Goal: Task Accomplishment & Management: Manage account settings

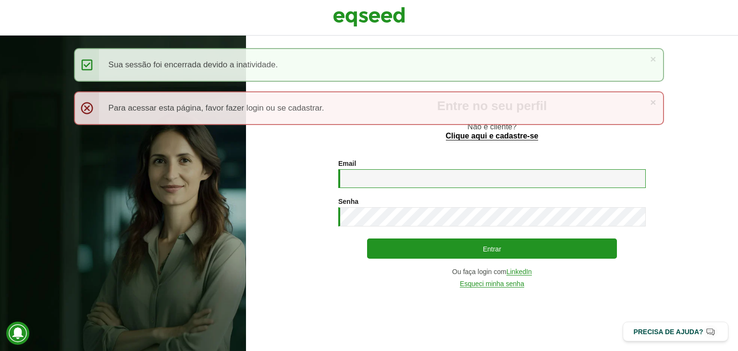
click at [431, 184] on input "Email *" at bounding box center [491, 178] width 307 height 19
type input "**********"
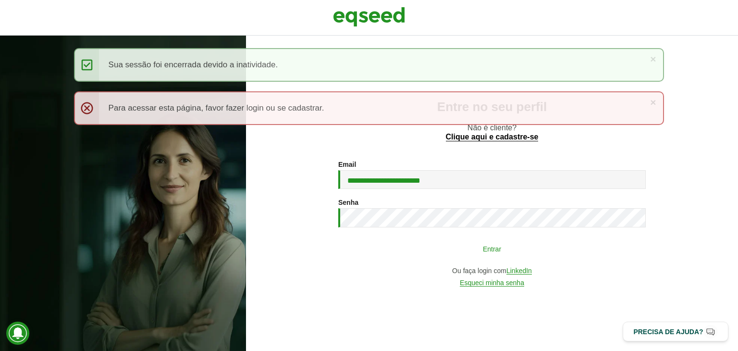
click at [492, 251] on button "Entrar" at bounding box center [492, 248] width 250 height 18
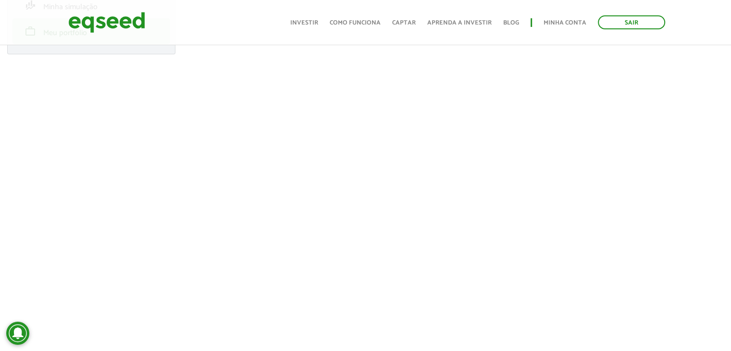
scroll to position [144, 0]
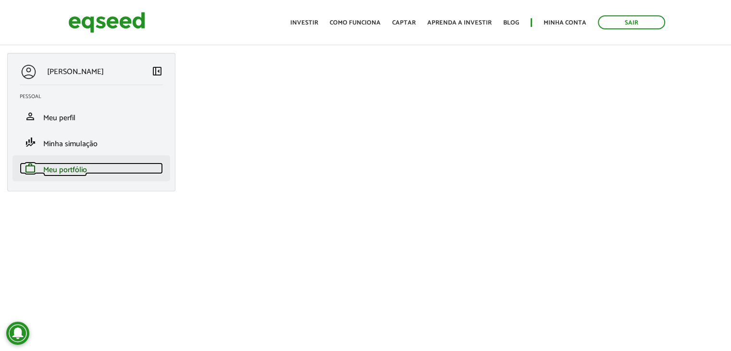
click at [67, 166] on span "Meu portfólio" at bounding box center [65, 169] width 44 height 13
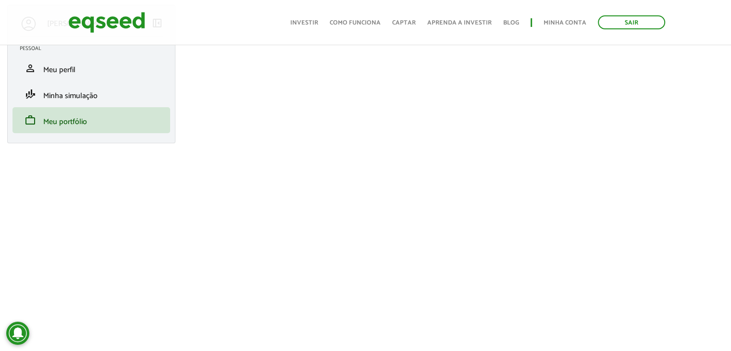
scroll to position [144, 0]
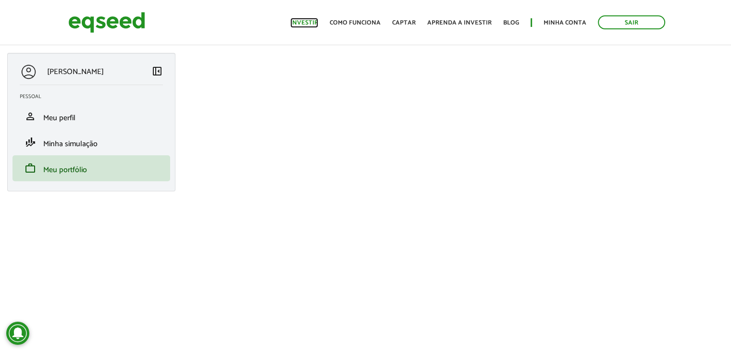
click at [310, 21] on link "Investir" at bounding box center [304, 23] width 28 height 6
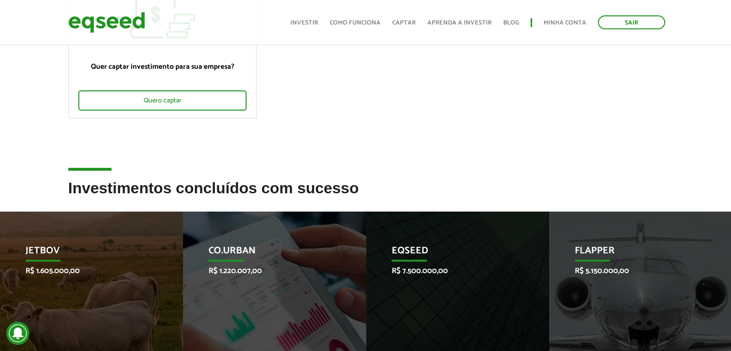
scroll to position [192, 0]
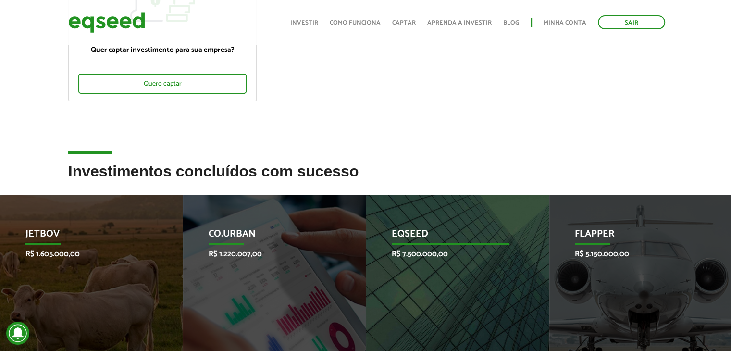
click at [435, 245] on div "EqSeed R$ 7.500.000,00 Startup investida" at bounding box center [450, 294] width 169 height 199
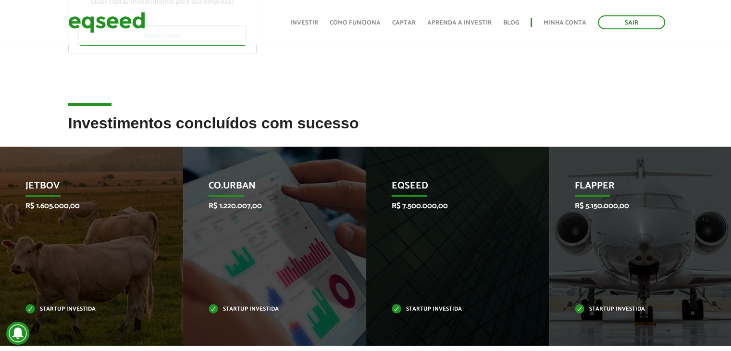
scroll to position [0, 0]
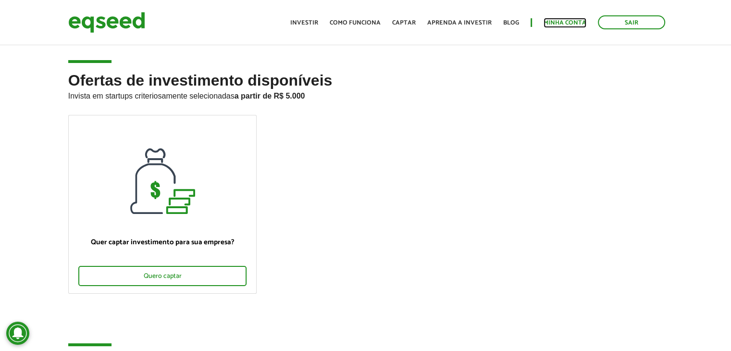
click at [569, 22] on link "Minha conta" at bounding box center [564, 23] width 43 height 6
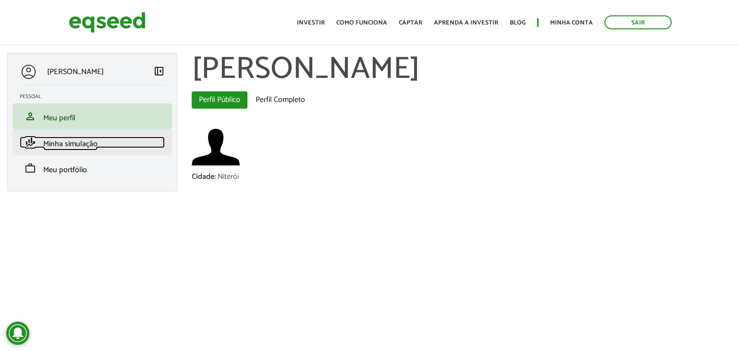
click at [79, 146] on span "Minha simulação" at bounding box center [70, 143] width 54 height 13
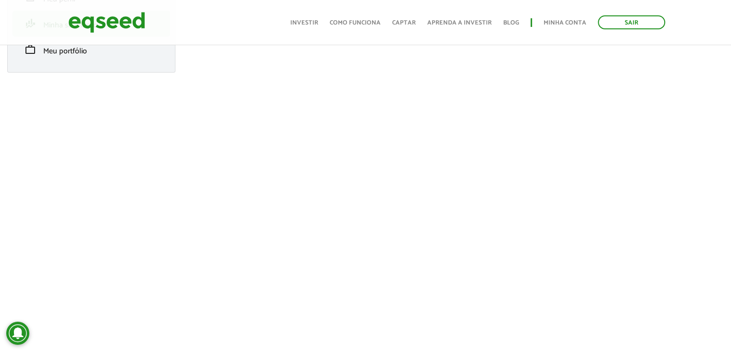
scroll to position [240, 0]
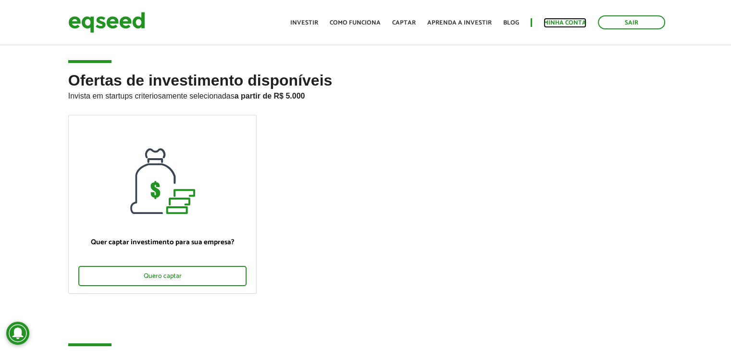
click at [574, 22] on link "Minha conta" at bounding box center [564, 23] width 43 height 6
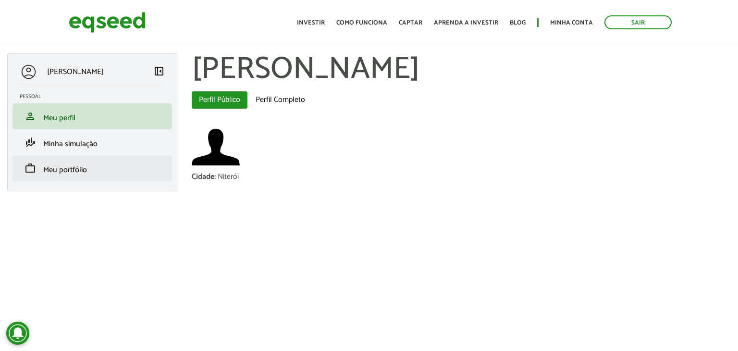
click at [65, 160] on li "work Meu portfólio" at bounding box center [91, 168] width 159 height 26
drag, startPoint x: 68, startPoint y: 168, endPoint x: 83, endPoint y: 170, distance: 15.2
click at [69, 168] on span "Meu portfólio" at bounding box center [65, 169] width 44 height 13
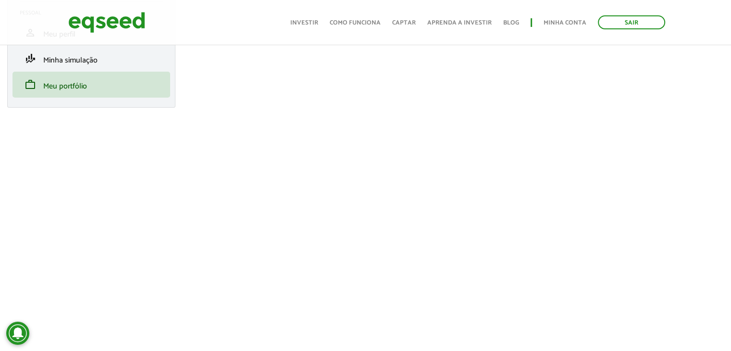
scroll to position [96, 0]
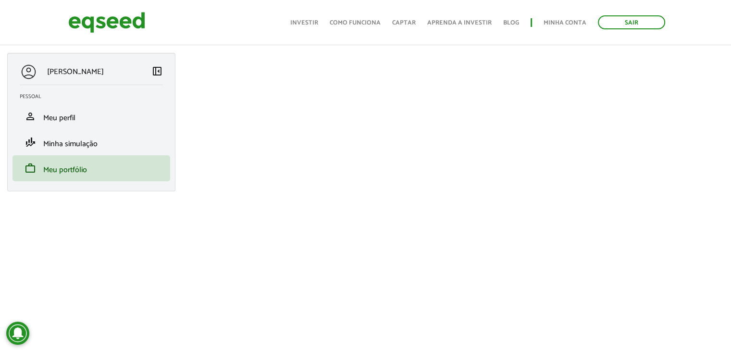
scroll to position [96, 0]
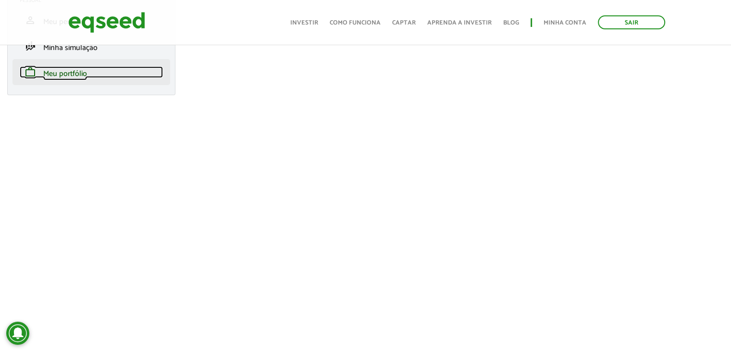
click at [56, 70] on span "Meu portfólio" at bounding box center [65, 73] width 44 height 13
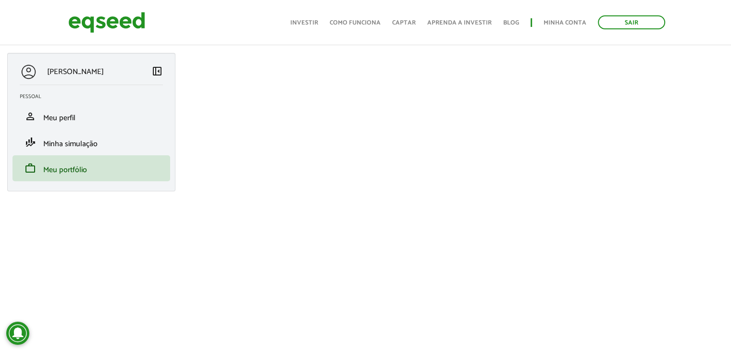
scroll to position [192, 0]
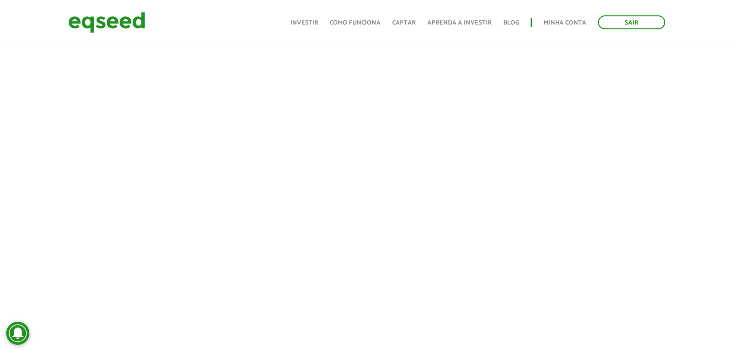
scroll to position [240, 0]
click at [567, 22] on link "Minha conta" at bounding box center [564, 23] width 43 height 6
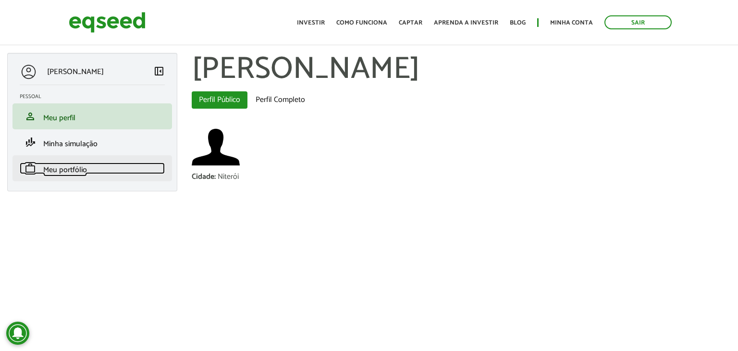
click at [57, 165] on span "Meu portfólio" at bounding box center [65, 169] width 44 height 13
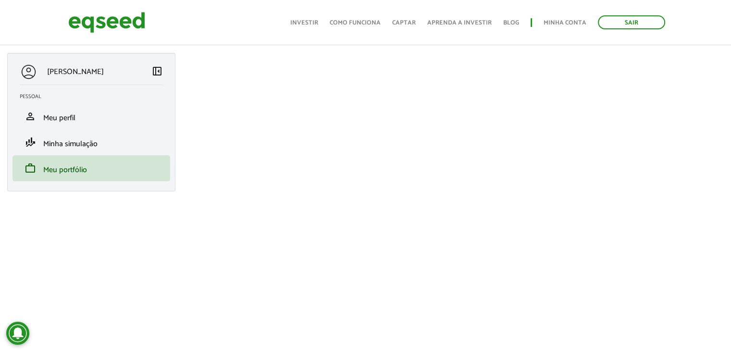
scroll to position [144, 0]
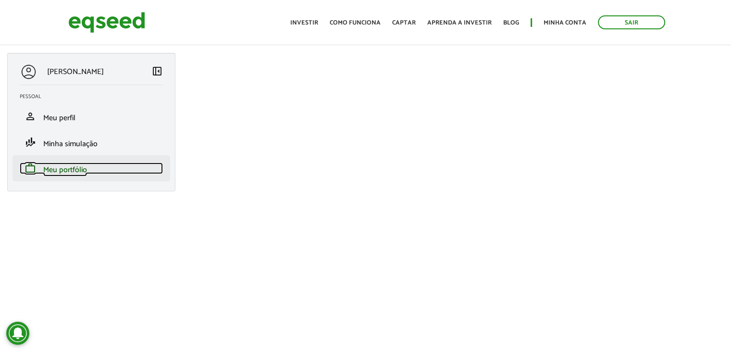
click at [72, 166] on span "Meu portfólio" at bounding box center [65, 169] width 44 height 13
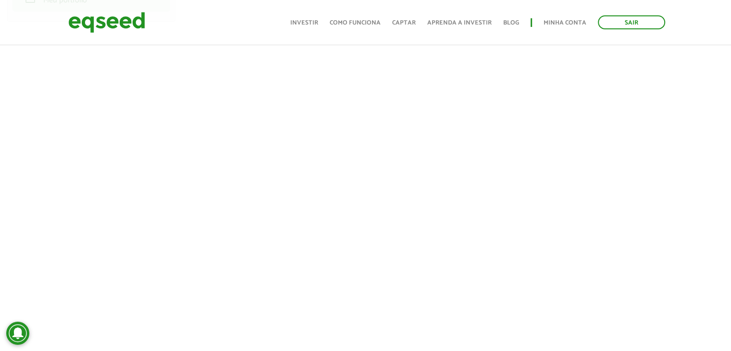
scroll to position [192, 0]
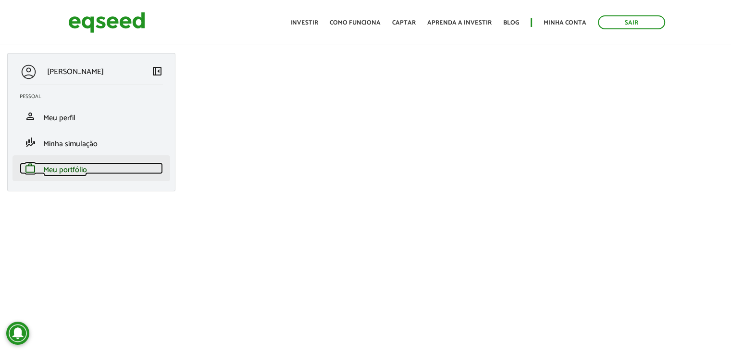
drag, startPoint x: 75, startPoint y: 168, endPoint x: 81, endPoint y: 170, distance: 5.6
click at [76, 168] on span "Meu portfólio" at bounding box center [65, 169] width 44 height 13
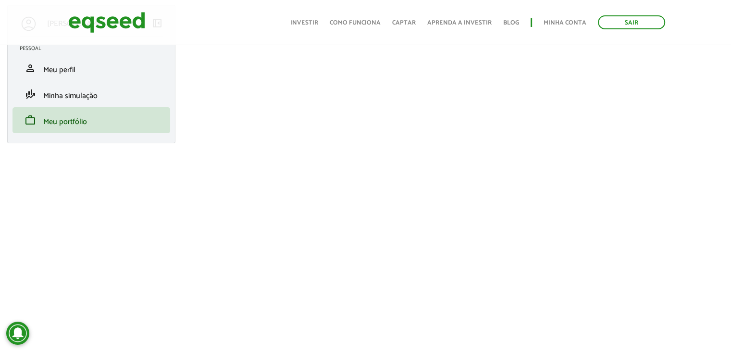
scroll to position [144, 0]
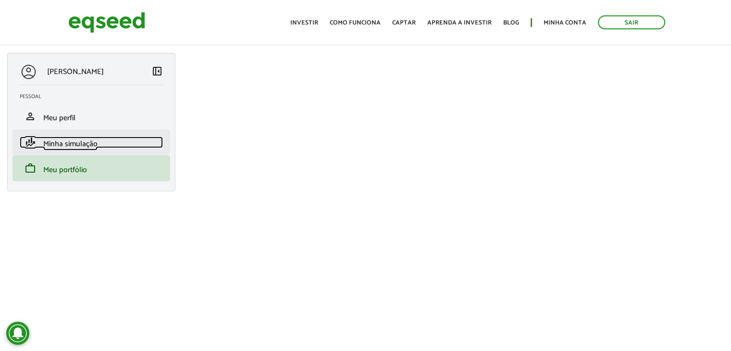
click at [58, 148] on span "Minha simulação" at bounding box center [70, 143] width 54 height 13
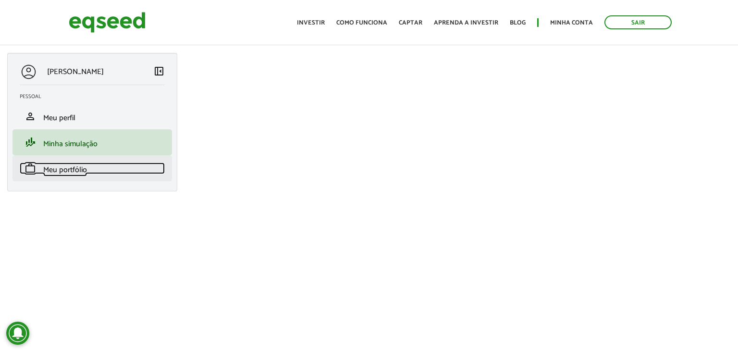
click at [89, 173] on link "work Meu portfólio" at bounding box center [92, 168] width 145 height 12
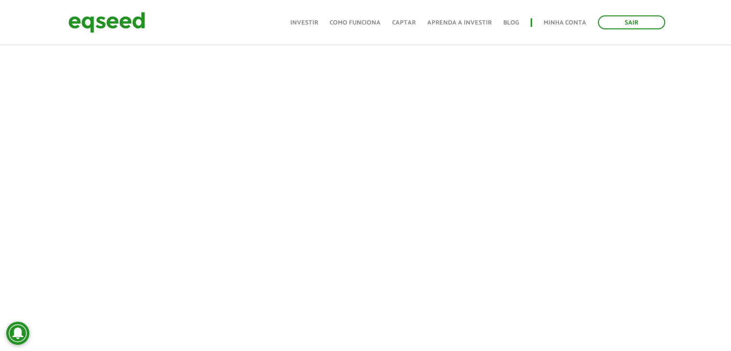
scroll to position [99, 0]
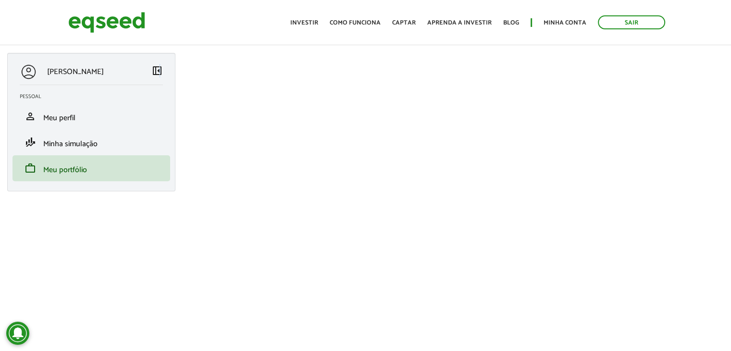
click at [159, 69] on span "left_panel_close" at bounding box center [157, 71] width 12 height 12
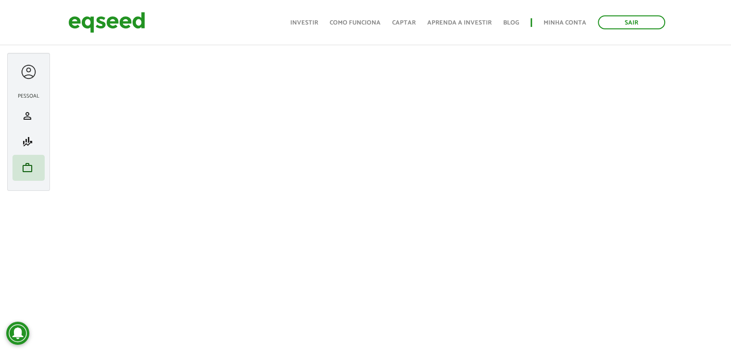
scroll to position [99, 0]
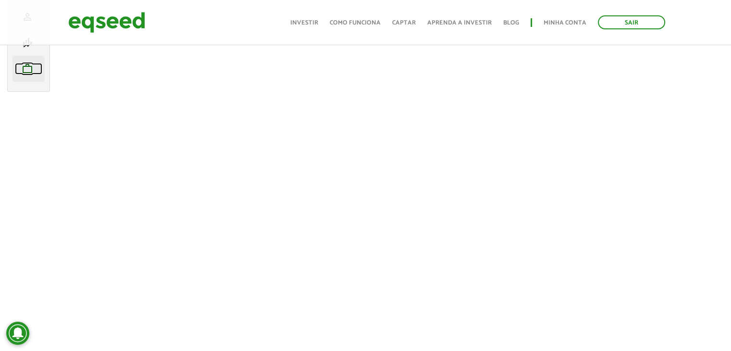
click at [29, 64] on span "work" at bounding box center [28, 69] width 12 height 12
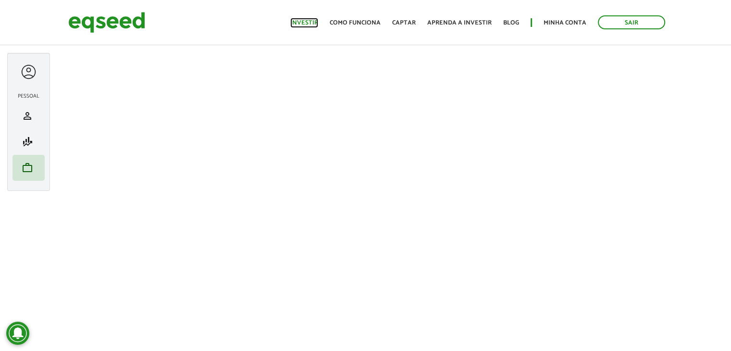
click at [302, 23] on link "Investir" at bounding box center [304, 23] width 28 height 6
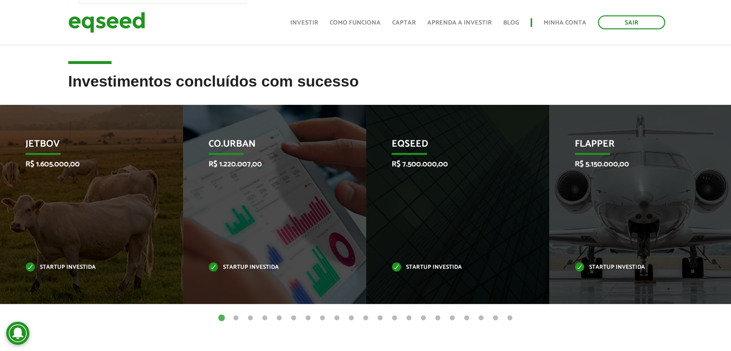
scroll to position [288, 0]
